Goal: Task Accomplishment & Management: Manage account settings

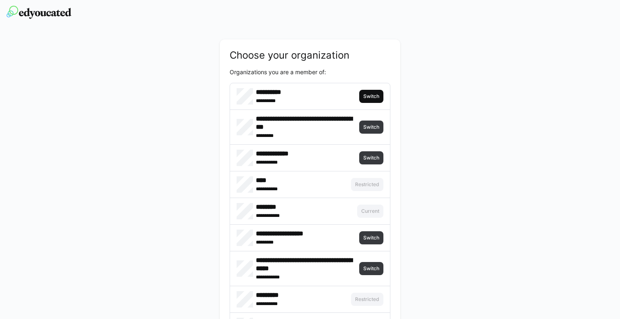
click at [362, 99] on span "Switch" at bounding box center [371, 96] width 24 height 13
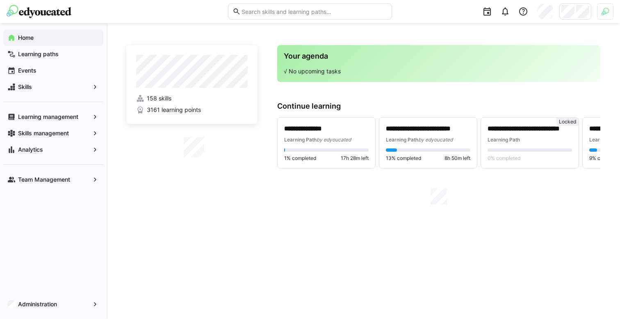
click at [601, 16] on div at bounding box center [605, 11] width 16 height 16
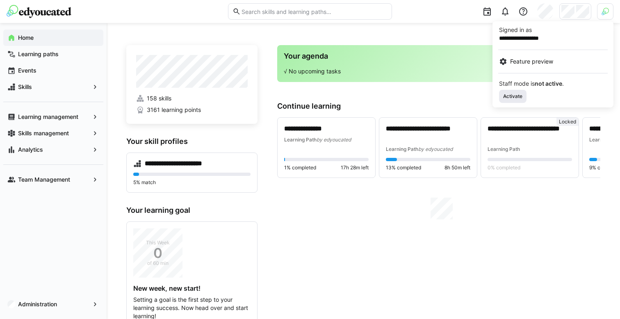
click at [508, 97] on span "Activate" at bounding box center [512, 96] width 21 height 7
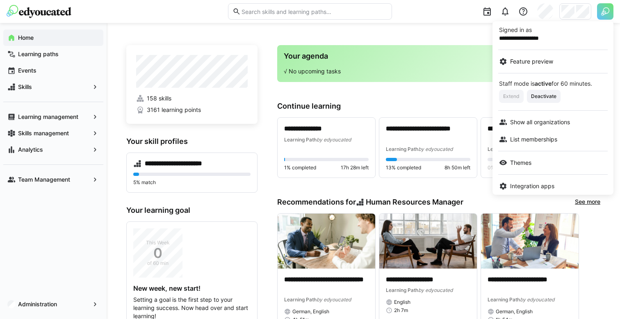
click at [578, 16] on div at bounding box center [310, 159] width 620 height 319
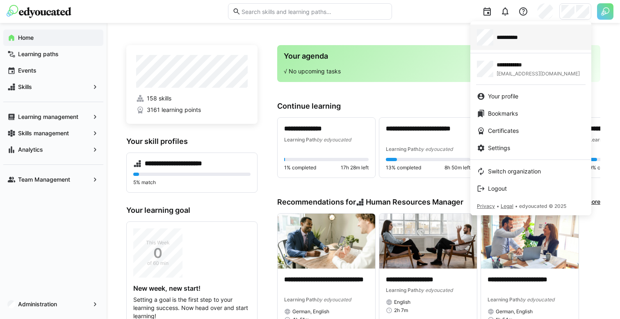
click at [513, 37] on span "**********" at bounding box center [512, 37] width 32 height 8
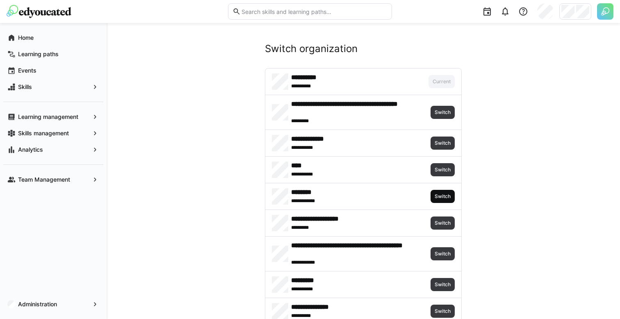
click at [435, 200] on span "Switch" at bounding box center [442, 196] width 24 height 13
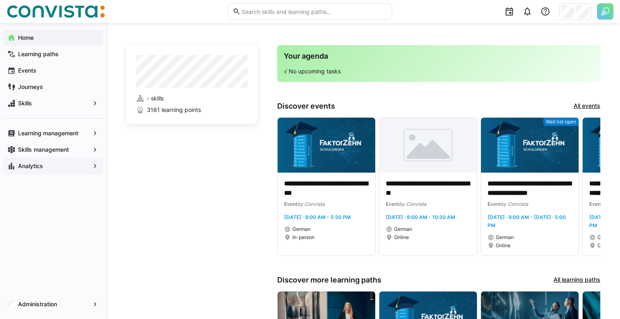
click at [54, 160] on div "Analytics" at bounding box center [53, 166] width 100 height 16
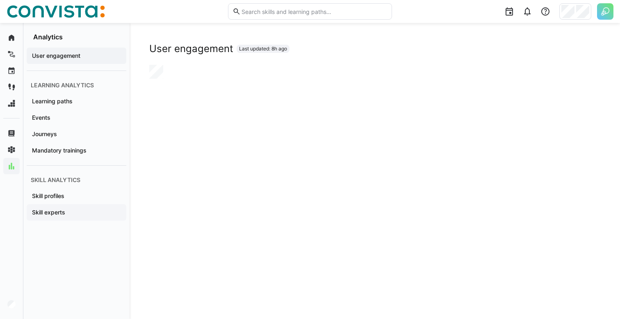
click at [66, 208] on span "Skill experts" at bounding box center [76, 212] width 91 height 8
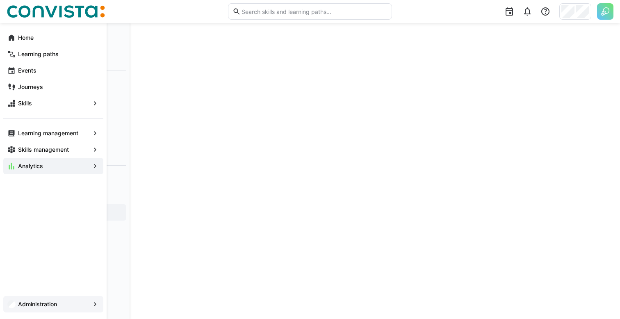
click at [29, 300] on span "Administration" at bounding box center [53, 304] width 73 height 8
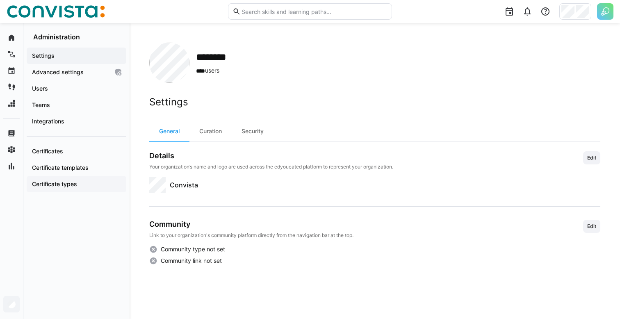
click at [0, 0] on app-navigation-label "Certificate types" at bounding box center [0, 0] width 0 height 0
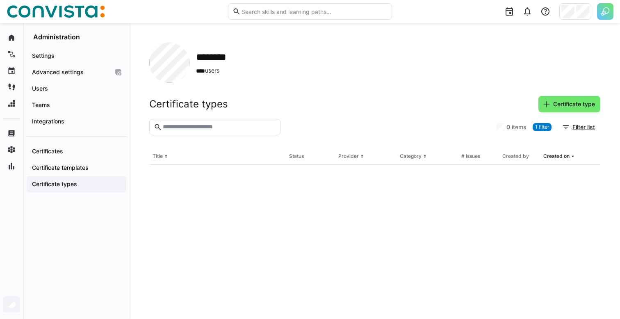
click at [0, 0] on app-navigation-label "Certificate types" at bounding box center [0, 0] width 0 height 0
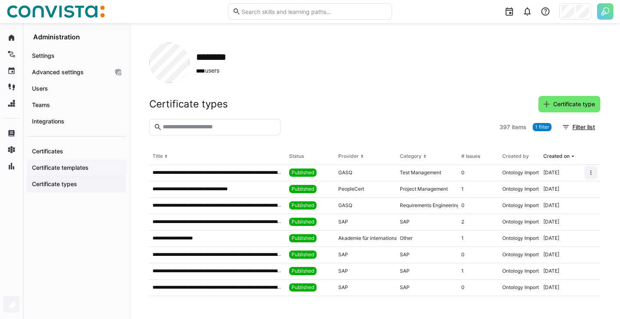
click at [0, 0] on app-navigation-label "Certificate templates" at bounding box center [0, 0] width 0 height 0
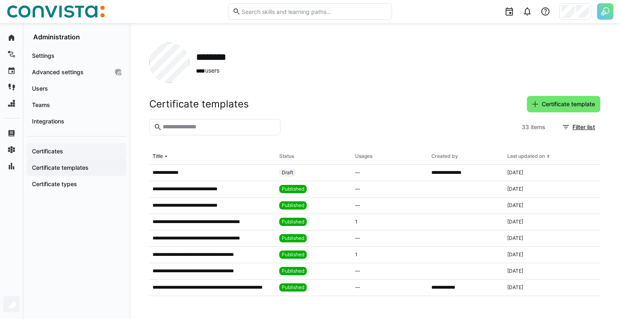
click at [0, 0] on app-navigation-label "Certificates" at bounding box center [0, 0] width 0 height 0
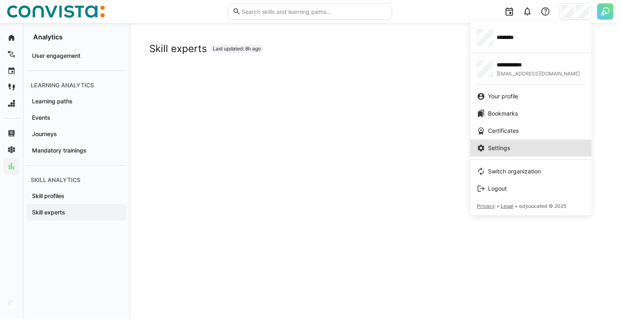
click at [498, 152] on link "Settings" at bounding box center [530, 147] width 121 height 17
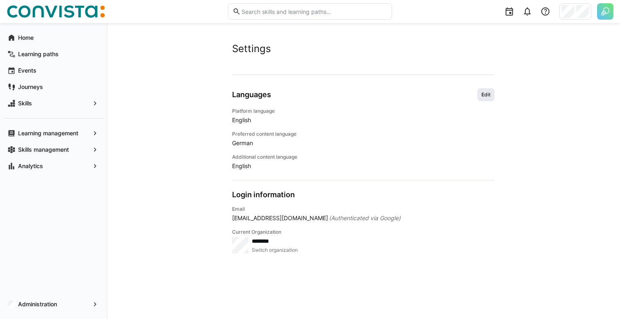
click at [494, 100] on span "Edit" at bounding box center [485, 94] width 17 height 13
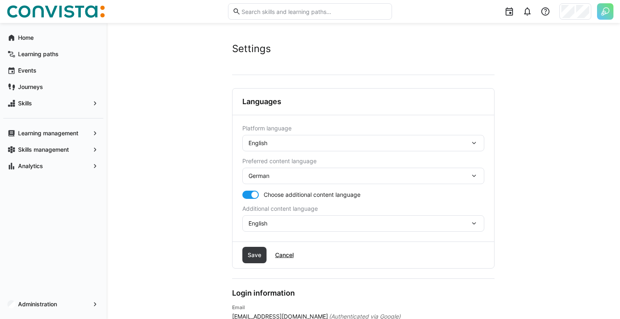
click at [343, 141] on div "English" at bounding box center [358, 142] width 221 height 7
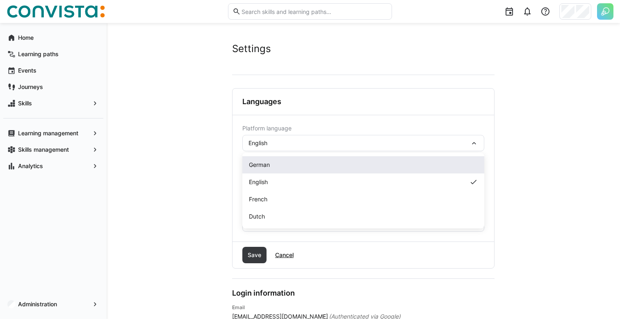
click at [327, 158] on div "German" at bounding box center [363, 164] width 242 height 17
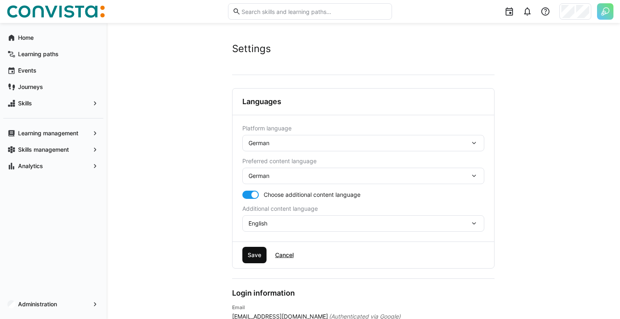
click at [248, 252] on span "Save" at bounding box center [254, 255] width 16 height 8
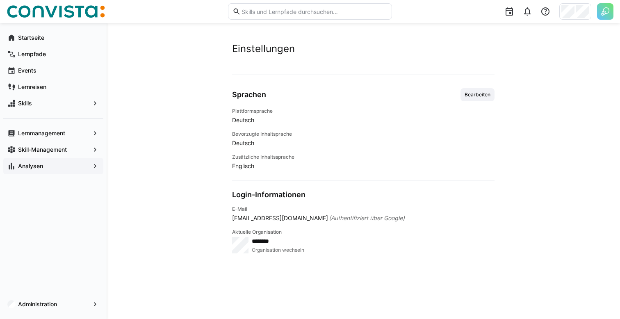
click at [55, 167] on span "Analysen" at bounding box center [53, 166] width 73 height 8
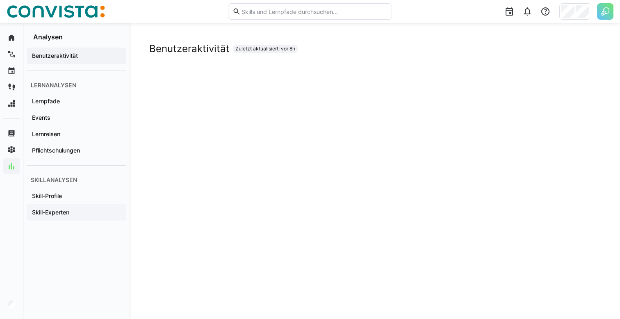
click at [0, 0] on app-navigation-label "Skill-Experten" at bounding box center [0, 0] width 0 height 0
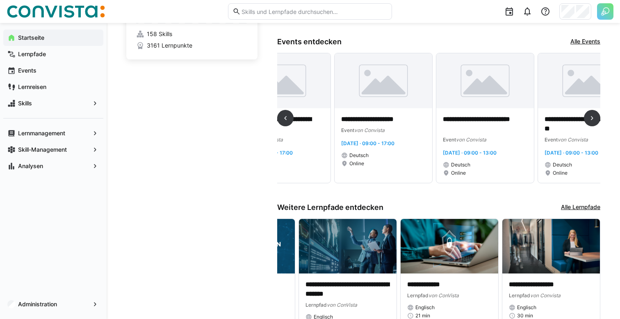
scroll to position [0, 1181]
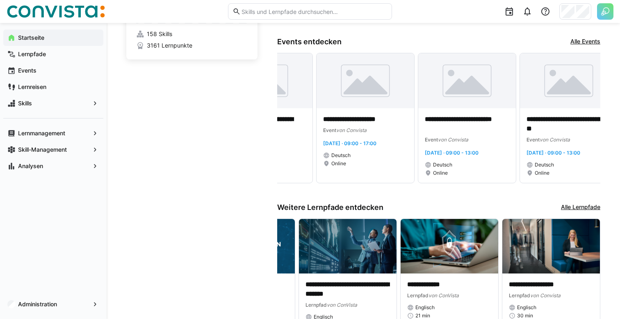
drag, startPoint x: 108, startPoint y: 4, endPoint x: 0, endPoint y: 6, distance: 108.2
click at [0, 6] on header at bounding box center [310, 11] width 620 height 23
drag, startPoint x: 2, startPoint y: 6, endPoint x: 120, endPoint y: 17, distance: 118.2
click at [120, 17] on header at bounding box center [310, 11] width 620 height 23
click at [120, 17] on div at bounding box center [115, 11] width 216 height 13
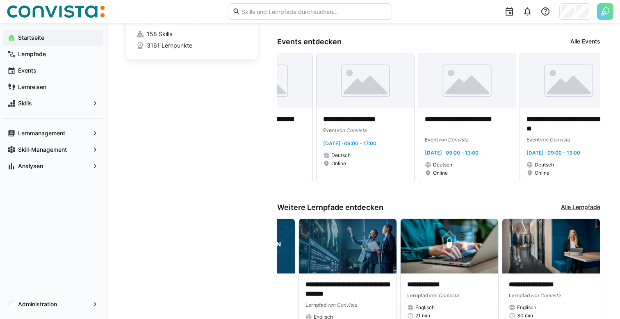
click at [251, 10] on input "text" at bounding box center [314, 11] width 147 height 7
click at [419, 12] on div at bounding box center [506, 11] width 216 height 23
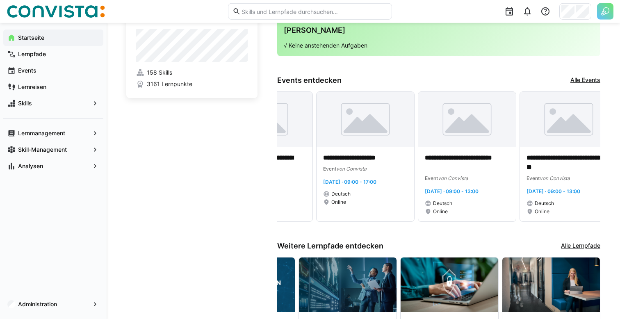
scroll to position [0, 0]
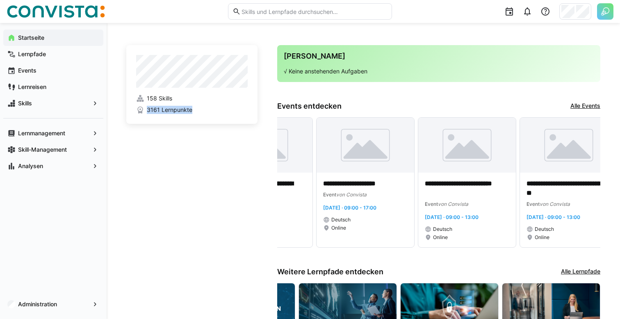
drag, startPoint x: 123, startPoint y: 93, endPoint x: 195, endPoint y: 149, distance: 91.2
click at [195, 149] on div "**********" at bounding box center [363, 233] width 513 height 421
click at [195, 149] on app-home-left "158 Skills 3161 Lernpunkte" at bounding box center [191, 234] width 131 height 379
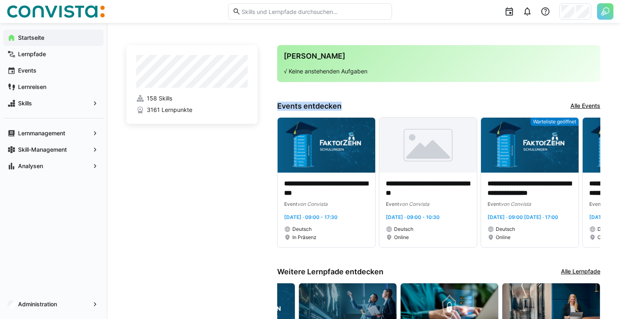
drag, startPoint x: 277, startPoint y: 105, endPoint x: 387, endPoint y: 107, distance: 109.5
click at [387, 107] on div "Events entdecken Alle Events" at bounding box center [438, 106] width 323 height 9
click at [286, 57] on h3 "Deine Agenda" at bounding box center [439, 56] width 310 height 9
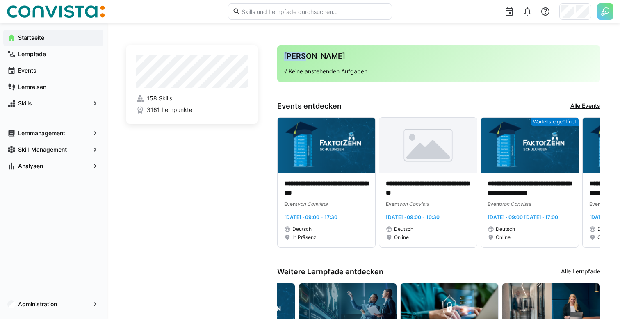
click at [286, 57] on h3 "Deine Agenda" at bounding box center [439, 56] width 310 height 9
click at [0, 0] on app-navigation-label "Administration" at bounding box center [0, 0] width 0 height 0
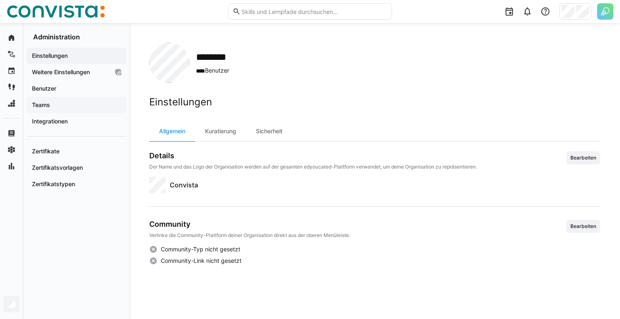
click at [62, 111] on div "Teams" at bounding box center [77, 105] width 100 height 16
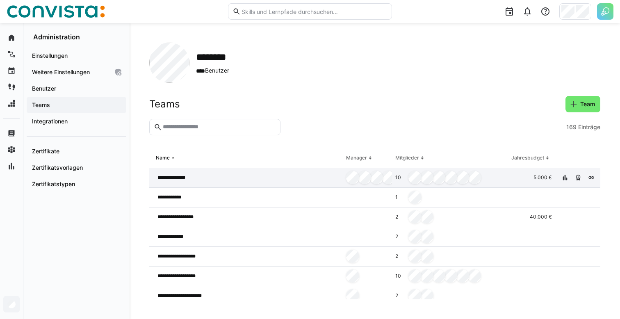
click at [183, 180] on span "**********" at bounding box center [177, 177] width 41 height 7
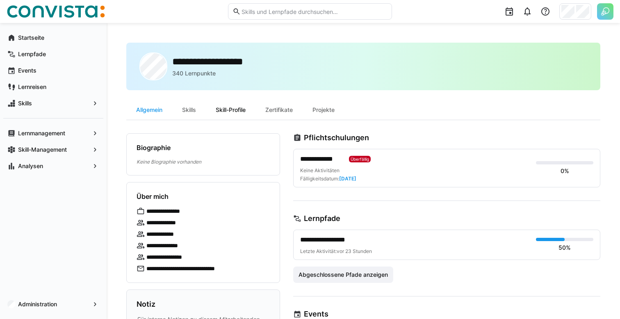
click at [224, 109] on div "Skill-Profile" at bounding box center [231, 110] width 50 height 20
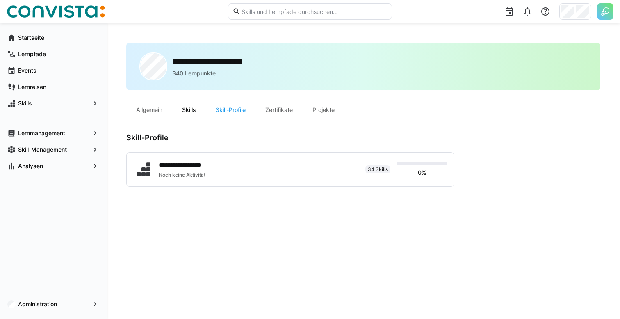
click at [192, 107] on div "Skills" at bounding box center [189, 110] width 34 height 20
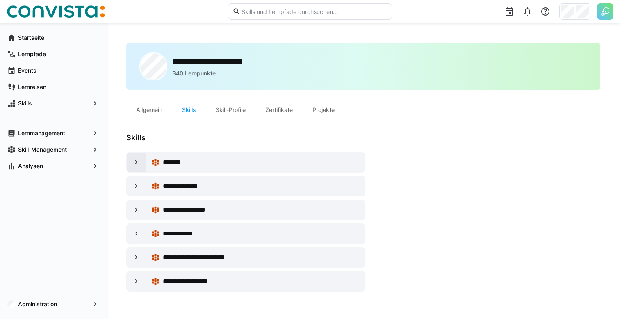
click at [137, 158] on div at bounding box center [137, 162] width 20 height 20
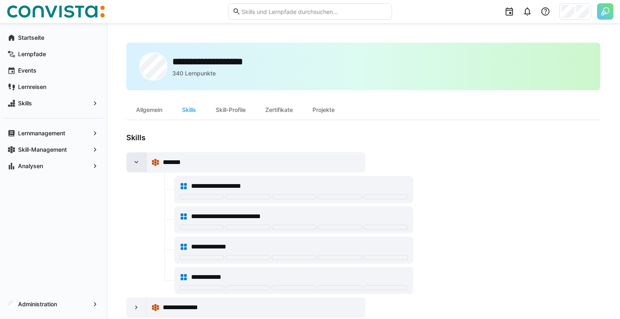
click at [137, 158] on div at bounding box center [137, 162] width 20 height 20
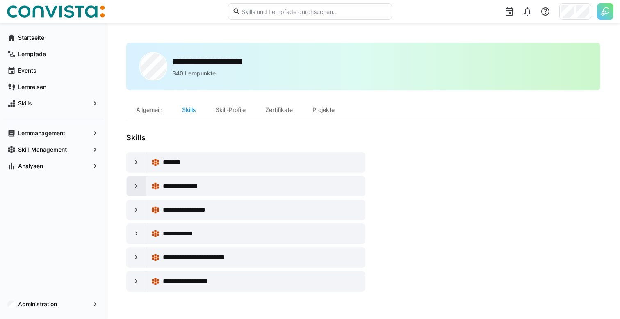
click at [139, 183] on eds-icon at bounding box center [136, 186] width 8 height 8
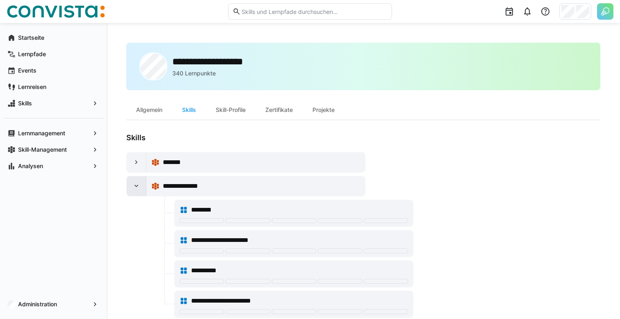
click at [139, 183] on eds-icon at bounding box center [136, 186] width 8 height 8
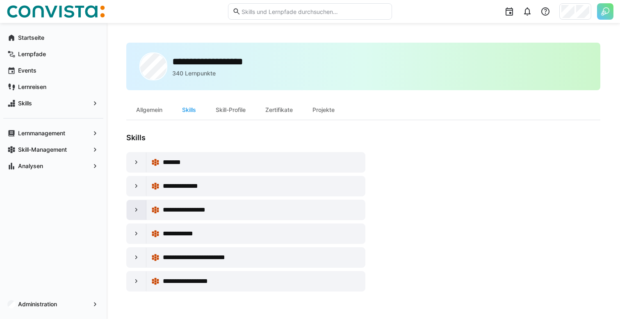
click at [136, 211] on eds-icon at bounding box center [136, 210] width 8 height 8
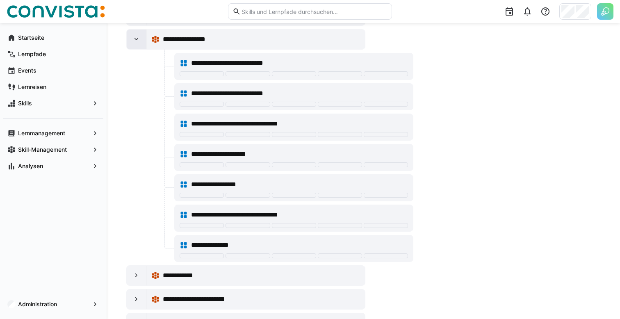
scroll to position [205, 0]
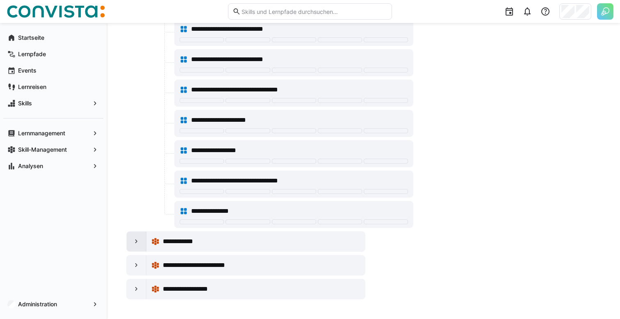
click at [137, 243] on eds-icon at bounding box center [136, 241] width 8 height 8
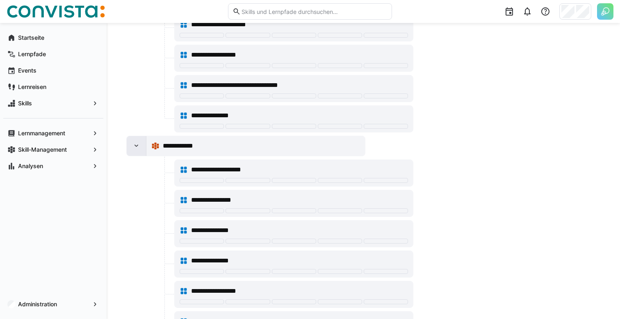
scroll to position [417, 0]
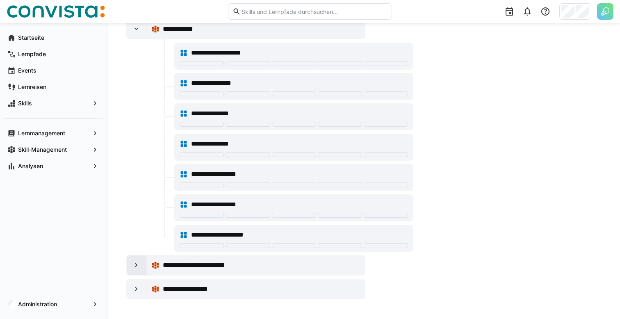
click at [137, 264] on eds-icon at bounding box center [136, 265] width 8 height 8
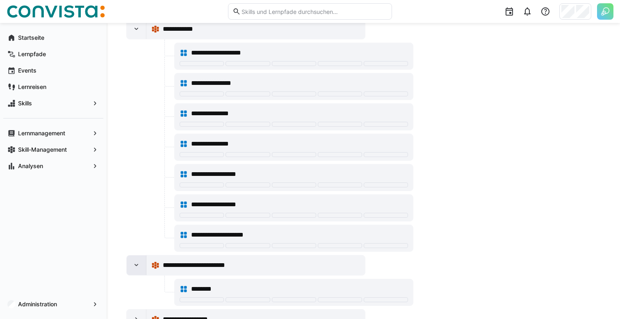
scroll to position [447, 0]
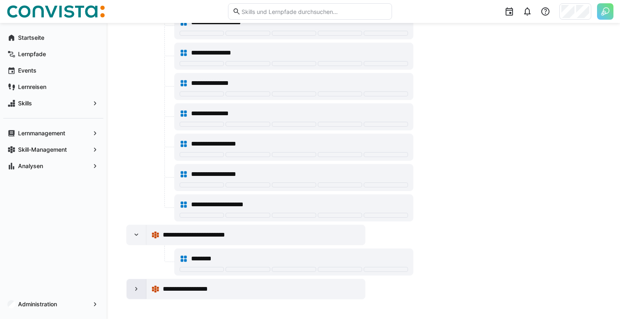
click at [137, 283] on div at bounding box center [137, 289] width 20 height 20
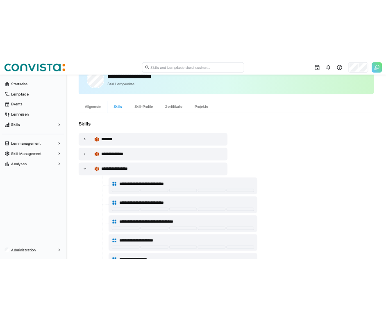
scroll to position [0, 0]
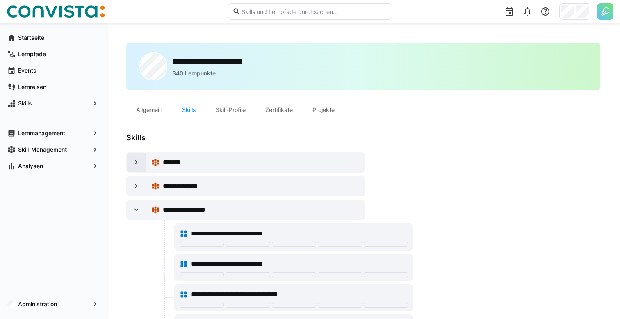
click at [134, 164] on eds-icon at bounding box center [136, 162] width 8 height 8
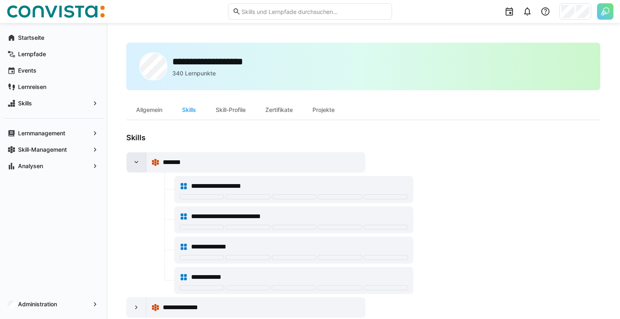
click at [134, 164] on eds-icon at bounding box center [136, 162] width 8 height 8
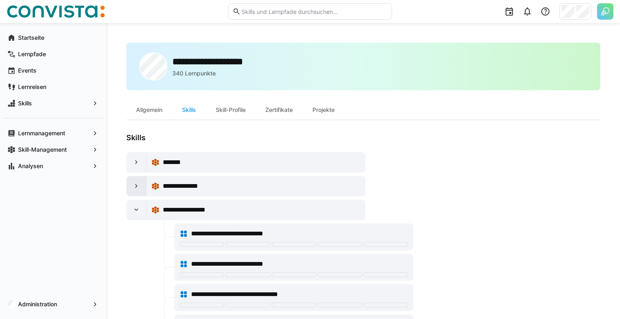
click at [139, 182] on div at bounding box center [137, 186] width 20 height 20
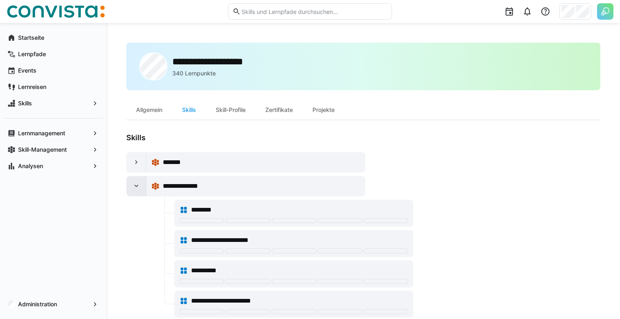
click at [139, 182] on div at bounding box center [137, 186] width 20 height 20
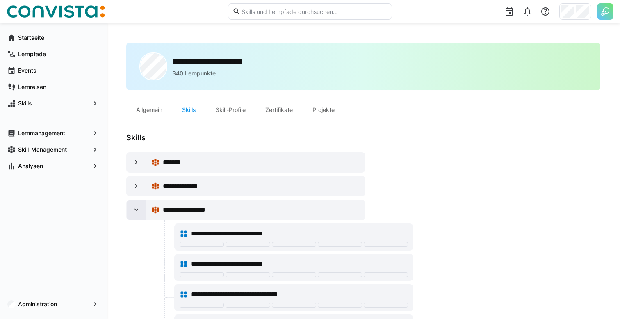
click at [139, 207] on eds-icon at bounding box center [136, 210] width 8 height 8
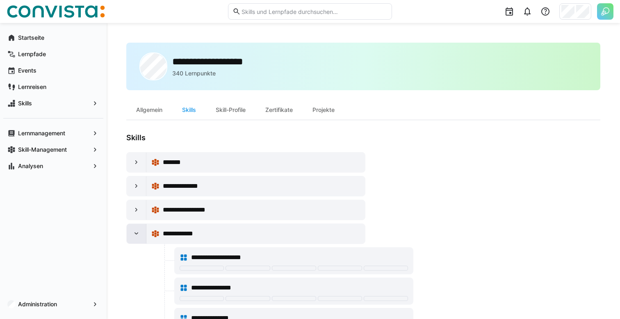
click at [139, 236] on eds-icon at bounding box center [136, 234] width 8 height 8
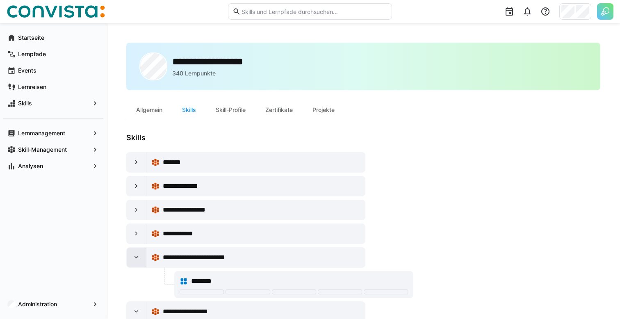
click at [137, 255] on eds-icon at bounding box center [136, 257] width 8 height 8
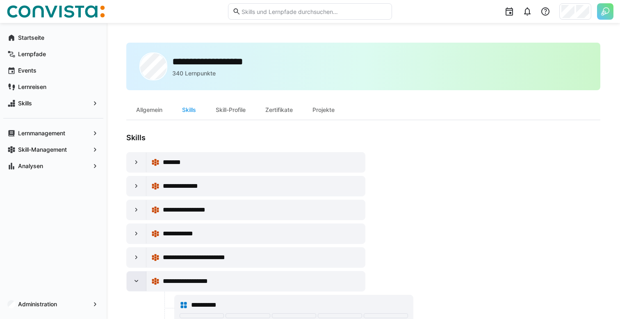
click at [135, 276] on div at bounding box center [137, 281] width 20 height 20
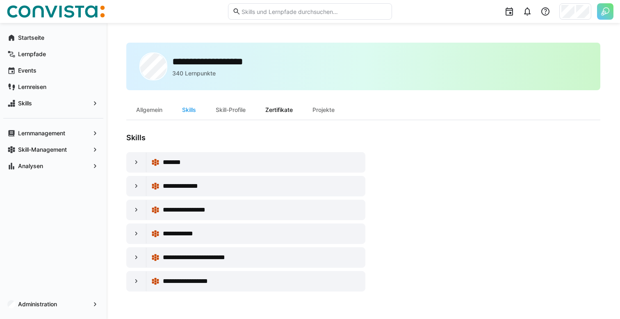
click at [283, 105] on div "Zertifikate" at bounding box center [278, 110] width 47 height 20
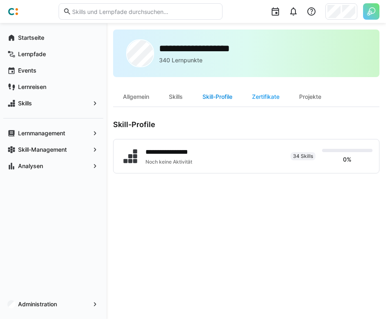
click at [215, 98] on div "Skill-Profile" at bounding box center [218, 97] width 50 height 20
click at [172, 91] on div "Skills" at bounding box center [176, 97] width 34 height 20
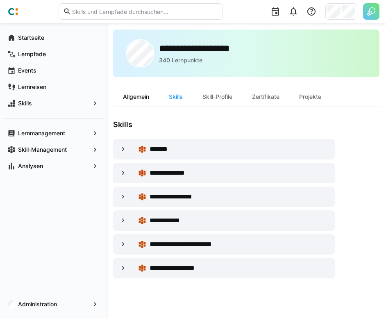
click at [139, 94] on div "Allgemein" at bounding box center [136, 97] width 46 height 20
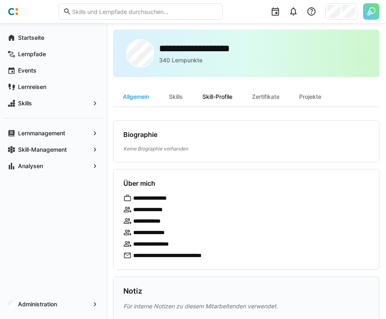
click at [228, 99] on div "Skill-Profile" at bounding box center [218, 97] width 50 height 20
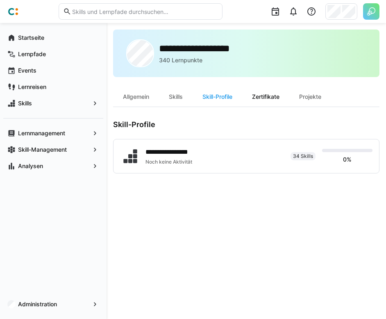
click at [271, 99] on div "Zertifikate" at bounding box center [265, 97] width 47 height 20
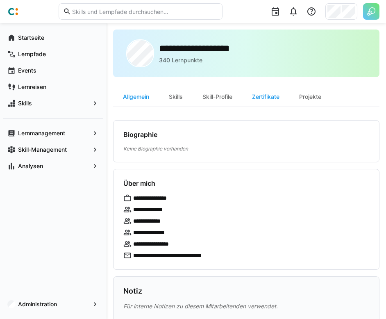
click at [223, 98] on div "Skill-Profile" at bounding box center [218, 97] width 50 height 20
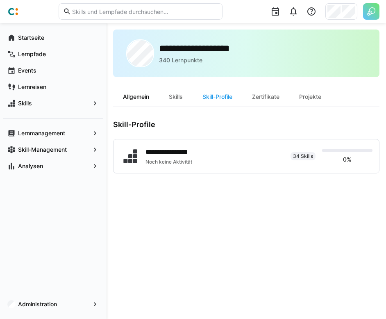
click at [128, 100] on div "Allgemein" at bounding box center [136, 97] width 46 height 20
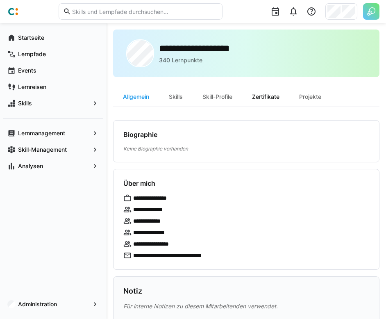
click at [271, 101] on div "Zertifikate" at bounding box center [265, 97] width 47 height 20
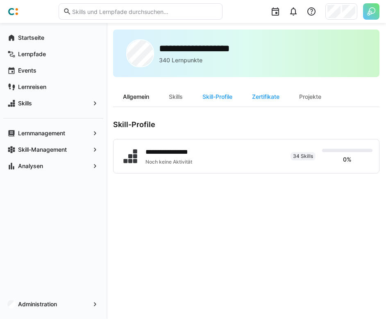
click at [144, 102] on div "Allgemein" at bounding box center [136, 97] width 46 height 20
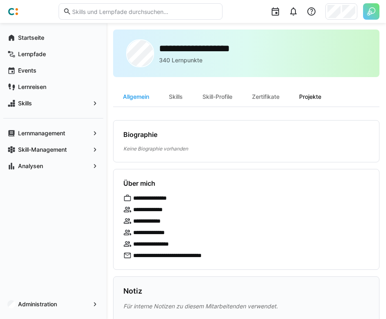
click at [317, 93] on div "Projekte" at bounding box center [310, 97] width 42 height 20
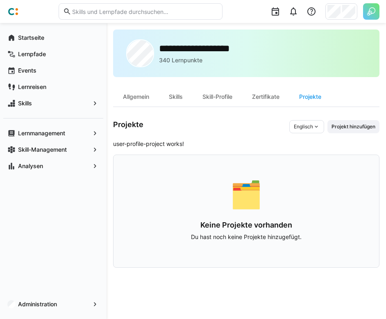
click at [314, 125] on eds-icon at bounding box center [316, 126] width 7 height 7
click at [325, 112] on div "**********" at bounding box center [246, 171] width 266 height 283
click at [133, 102] on div "Allgemein" at bounding box center [136, 97] width 46 height 20
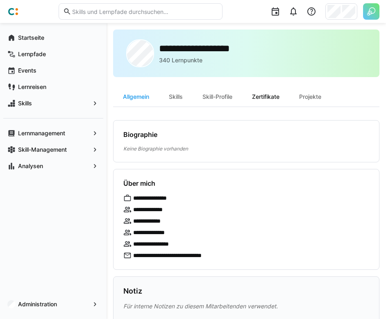
click at [262, 98] on div "Zertifikate" at bounding box center [265, 97] width 47 height 20
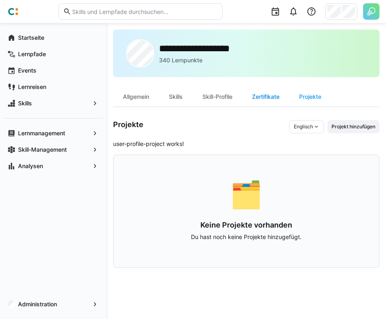
click at [275, 95] on div "Zertifikate" at bounding box center [265, 97] width 47 height 20
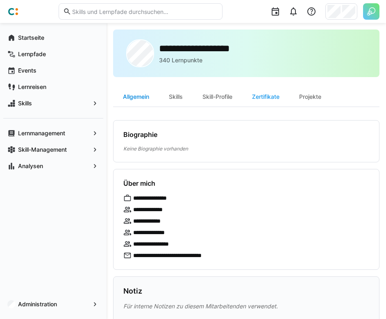
click at [144, 92] on div "Allgemein" at bounding box center [136, 97] width 46 height 20
click at [176, 93] on div "Skills" at bounding box center [176, 97] width 34 height 20
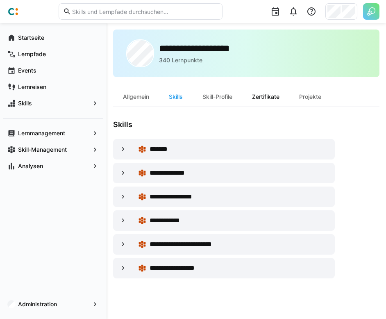
click at [268, 92] on div "Zertifikate" at bounding box center [265, 97] width 47 height 20
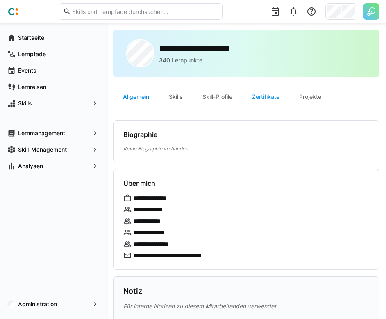
click at [121, 96] on div "Allgemein" at bounding box center [136, 97] width 46 height 20
click at [135, 96] on div "Allgemein" at bounding box center [136, 97] width 46 height 20
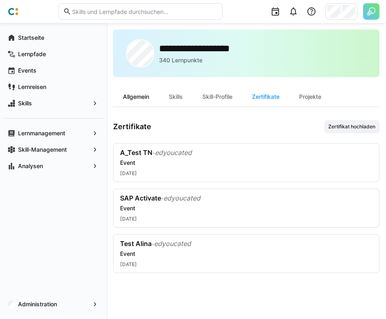
click at [138, 101] on div "Allgemein" at bounding box center [136, 97] width 46 height 20
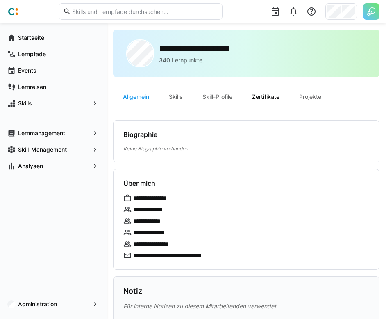
click at [259, 102] on div "Zertifikate" at bounding box center [265, 97] width 47 height 20
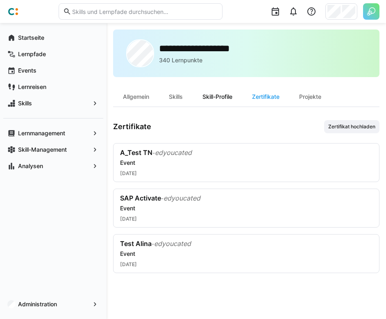
click at [221, 104] on div "Skill-Profile" at bounding box center [218, 97] width 50 height 20
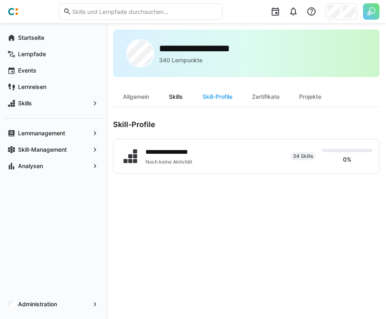
click at [181, 99] on div "Skills" at bounding box center [176, 97] width 34 height 20
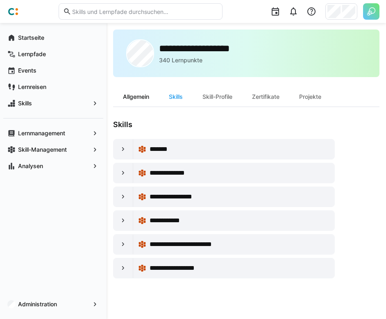
click at [136, 99] on div "Allgemein" at bounding box center [136, 97] width 46 height 20
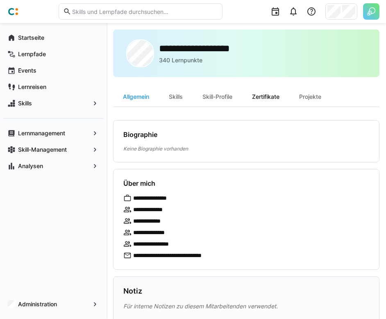
click at [271, 100] on div "Zertifikate" at bounding box center [265, 97] width 47 height 20
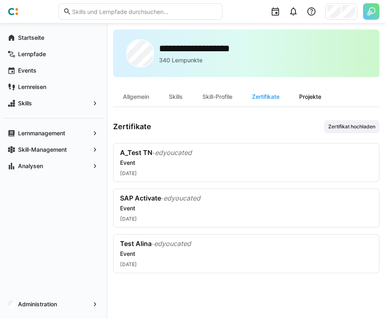
click at [310, 100] on div "Projekte" at bounding box center [310, 97] width 42 height 20
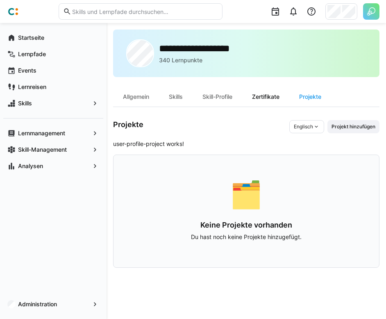
click at [271, 98] on div "Zertifikate" at bounding box center [265, 97] width 47 height 20
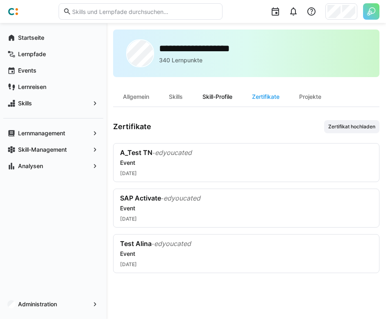
click at [232, 97] on div "Skill-Profile" at bounding box center [218, 97] width 50 height 20
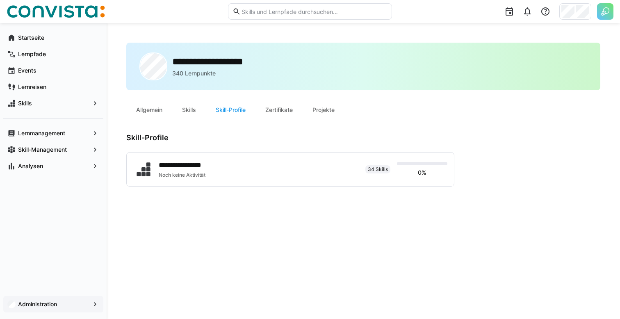
click at [0, 0] on app-navigation-label "Administration" at bounding box center [0, 0] width 0 height 0
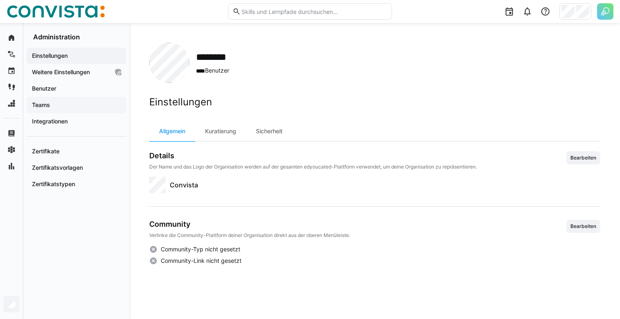
click at [66, 110] on div "Teams" at bounding box center [77, 105] width 100 height 16
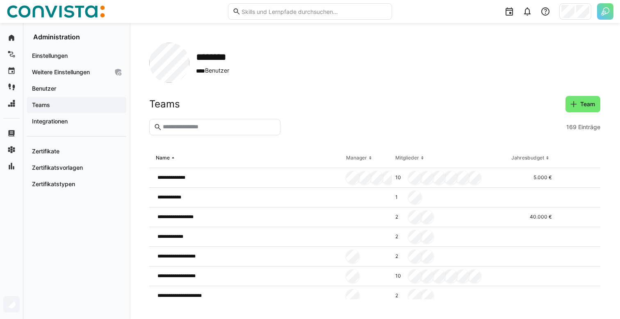
click at [211, 128] on input "text" at bounding box center [219, 126] width 114 height 7
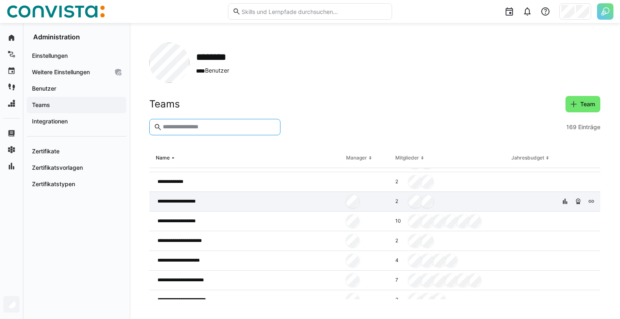
scroll to position [59, 0]
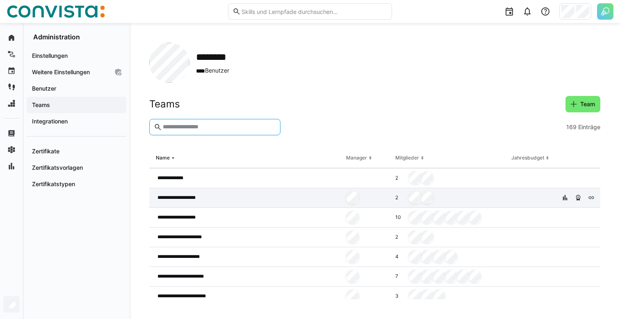
click at [205, 239] on span "**********" at bounding box center [185, 237] width 57 height 7
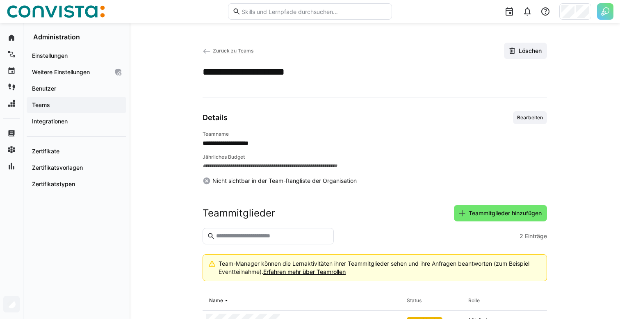
scroll to position [53, 0]
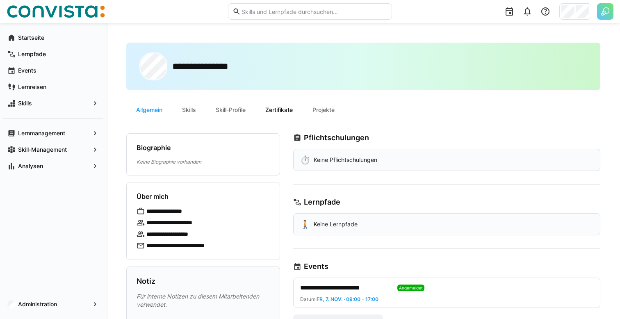
click at [275, 109] on div "Zertifikate" at bounding box center [278, 110] width 47 height 20
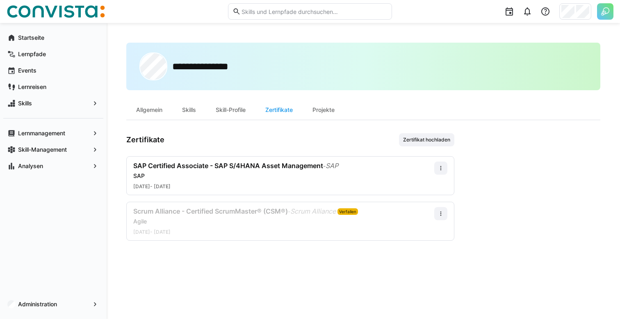
click at [312, 269] on div "**********" at bounding box center [363, 171] width 474 height 257
click at [446, 214] on span at bounding box center [440, 213] width 13 height 13
click at [494, 163] on app-user-profile-inner-container "Zertifikate Zertifikat hochladen SAP Certified Associate - SAP S/4HANA Asset Ma…" at bounding box center [363, 186] width 474 height 107
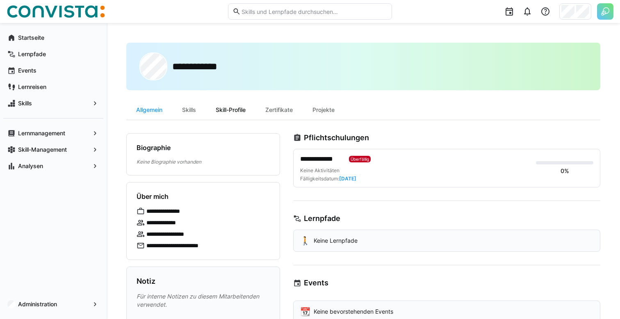
click at [239, 107] on div "Skill-Profile" at bounding box center [231, 110] width 50 height 20
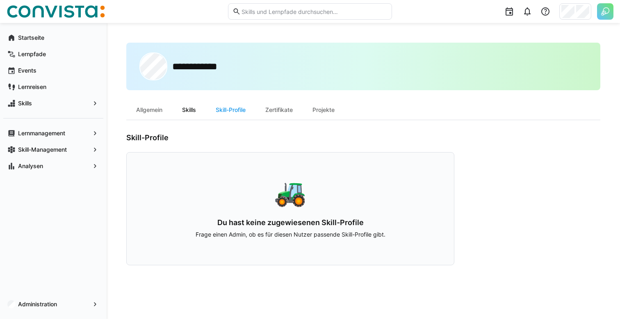
click at [198, 112] on div "Skills" at bounding box center [189, 110] width 34 height 20
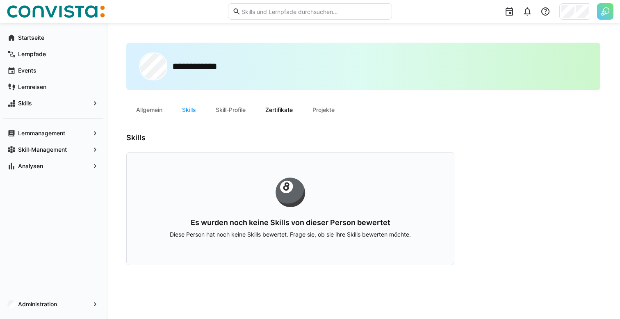
click at [289, 111] on div "Zertifikate" at bounding box center [278, 110] width 47 height 20
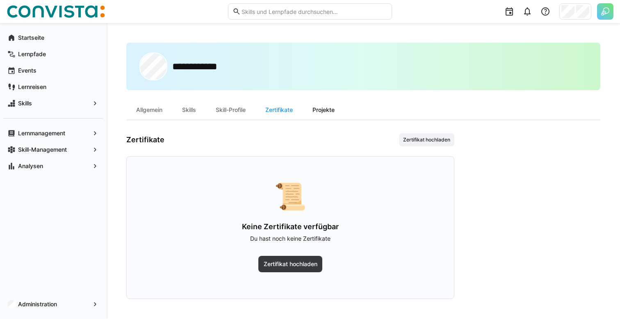
click at [322, 108] on div "Projekte" at bounding box center [324, 110] width 42 height 20
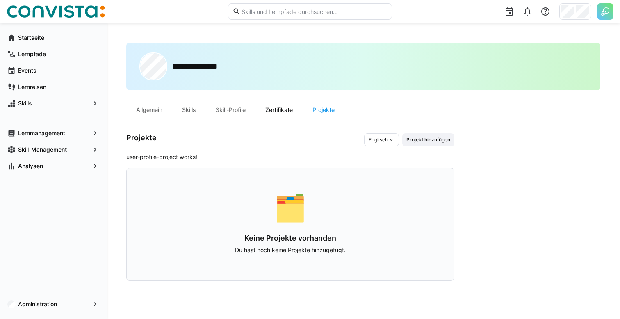
click at [289, 113] on div "Zertifikate" at bounding box center [278, 110] width 47 height 20
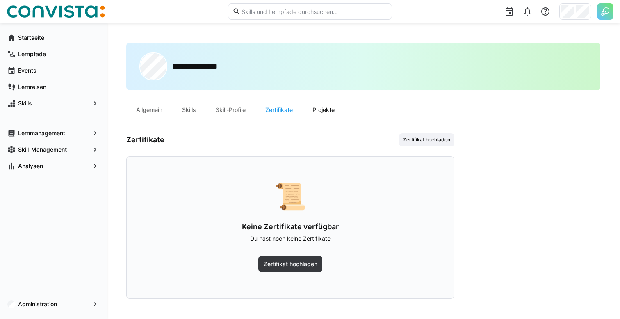
click at [309, 111] on div "Projekte" at bounding box center [324, 110] width 42 height 20
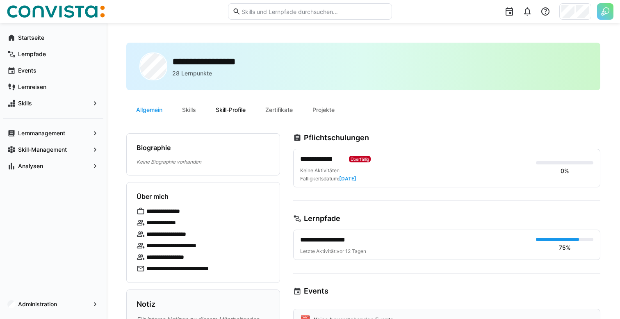
click at [235, 110] on div "Skill-Profile" at bounding box center [231, 110] width 50 height 20
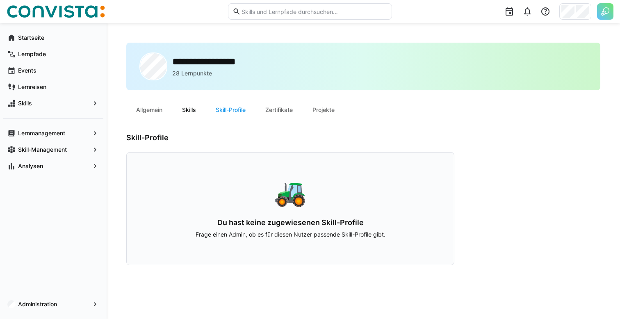
click at [195, 113] on div "Skills" at bounding box center [189, 110] width 34 height 20
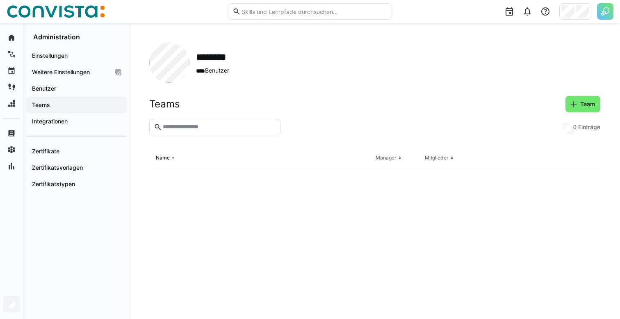
click at [95, 112] on div "Teams" at bounding box center [77, 105] width 100 height 16
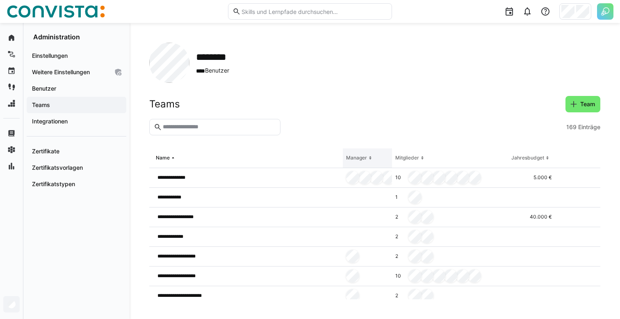
click at [346, 160] on div "Manager" at bounding box center [356, 158] width 21 height 7
click at [365, 158] on div "Manager" at bounding box center [356, 158] width 21 height 7
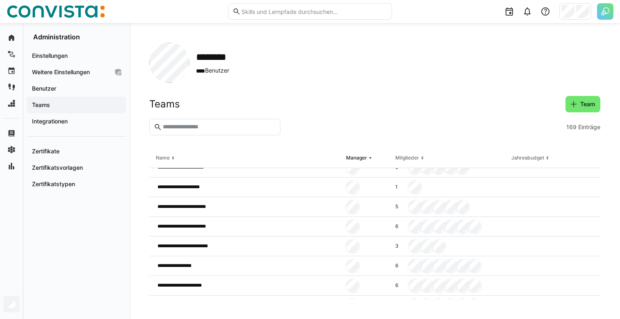
scroll to position [2156, 0]
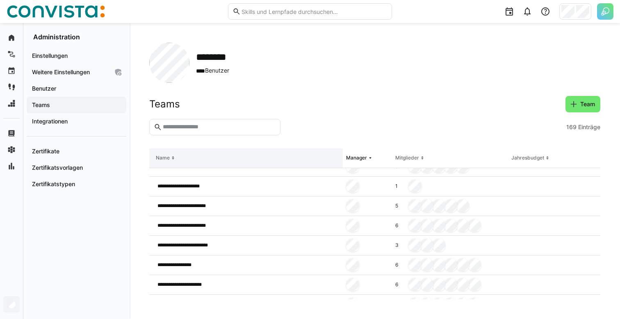
click at [204, 163] on th "Name" at bounding box center [245, 158] width 193 height 20
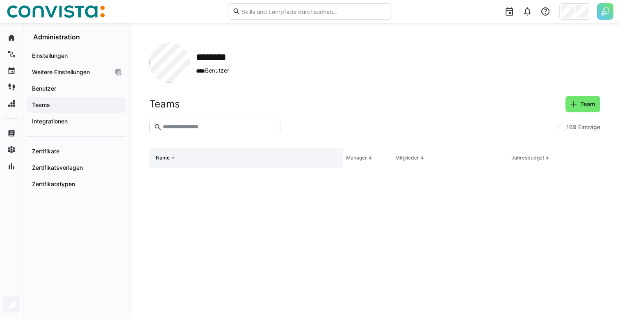
scroll to position [0, 0]
click at [207, 129] on input "text" at bounding box center [219, 126] width 114 height 7
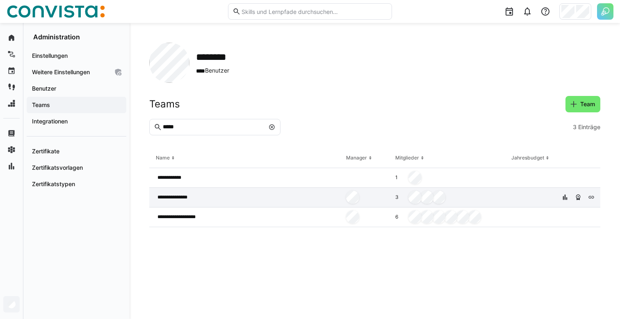
click at [183, 198] on span "**********" at bounding box center [175, 197] width 37 height 7
click at [204, 127] on input "*****" at bounding box center [213, 126] width 102 height 7
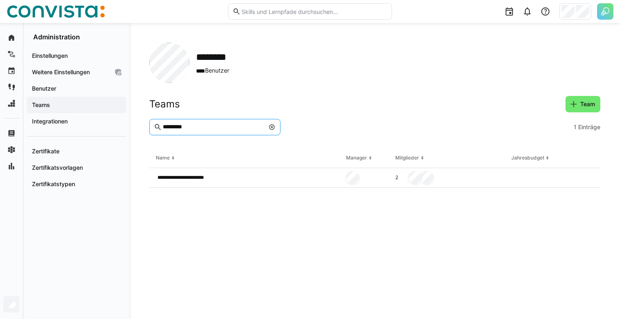
paste input "**********"
type input "**********"
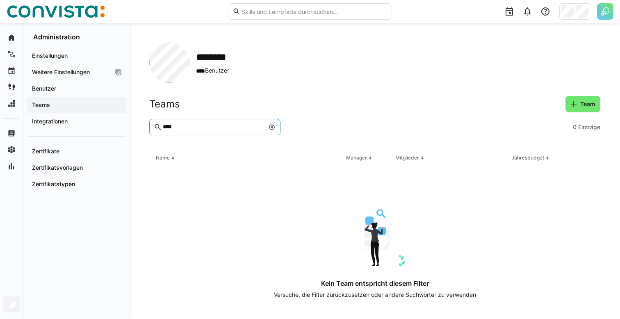
type input "****"
click at [274, 128] on eds-icon at bounding box center [271, 127] width 7 height 7
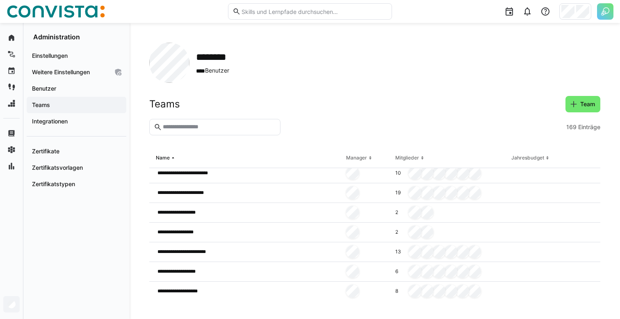
scroll to position [3194, 0]
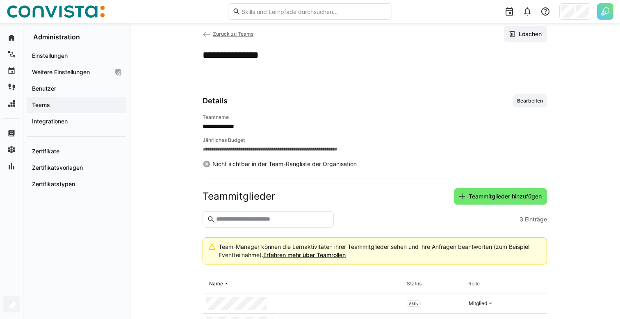
scroll to position [71, 0]
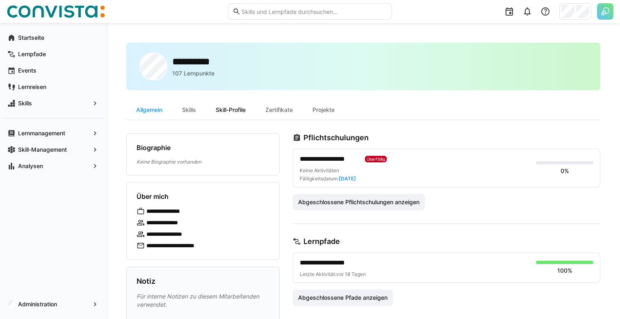
click at [238, 105] on div "Skill-Profile" at bounding box center [231, 110] width 50 height 20
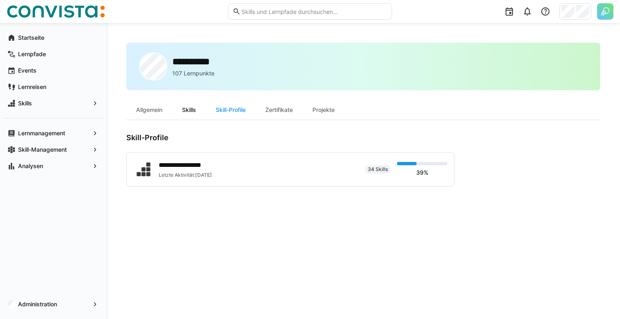
click at [200, 111] on div "Skills" at bounding box center [189, 110] width 34 height 20
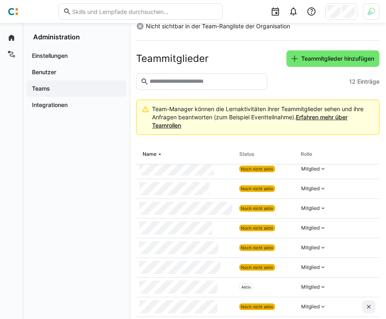
scroll to position [139, 0]
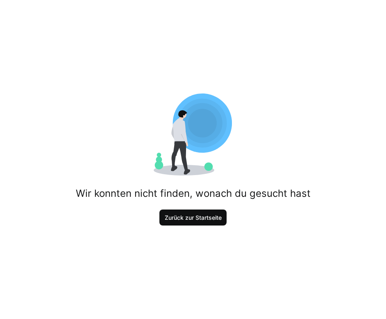
click at [219, 222] on span "Zurück zur Startseite" at bounding box center [193, 217] width 68 height 16
click at [207, 222] on span "Zurück zur Startseite" at bounding box center [193, 217] width 68 height 16
click at [211, 217] on span "Zurück zur Startseite" at bounding box center [193, 218] width 59 height 8
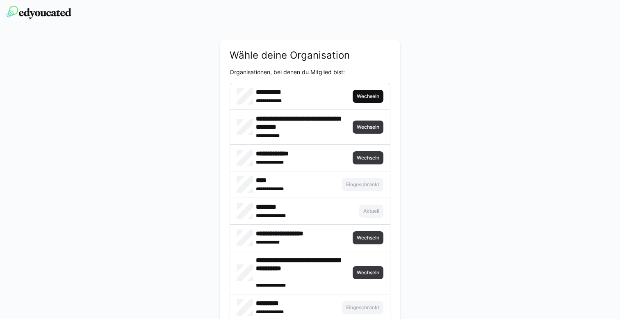
click at [368, 101] on span "Wechseln" at bounding box center [368, 96] width 31 height 13
